Goal: Information Seeking & Learning: Learn about a topic

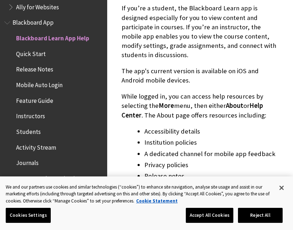
scroll to position [55, 0]
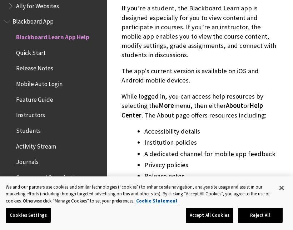
click at [40, 113] on span "Instructors" at bounding box center [30, 114] width 29 height 10
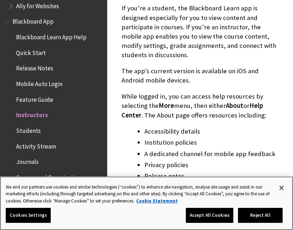
click at [216, 216] on button "Accept All Cookies" at bounding box center [210, 215] width 48 height 15
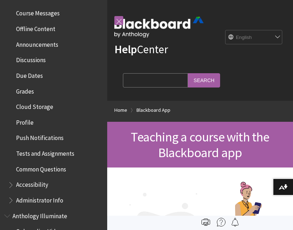
scroll to position [251, 0]
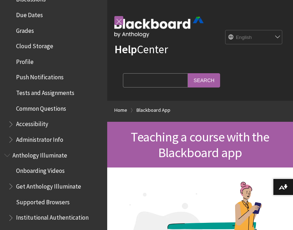
scroll to position [311, 0]
click at [47, 133] on span "Administrator Info" at bounding box center [39, 138] width 47 height 10
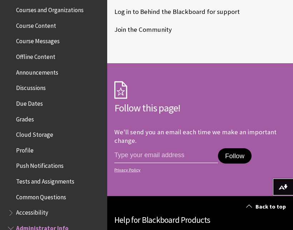
scroll to position [221, 0]
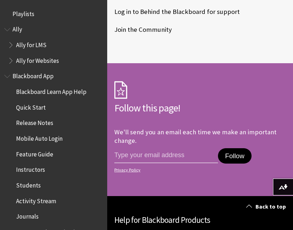
click at [41, 168] on span "Instructors" at bounding box center [30, 169] width 29 height 10
